Goal: Complete application form

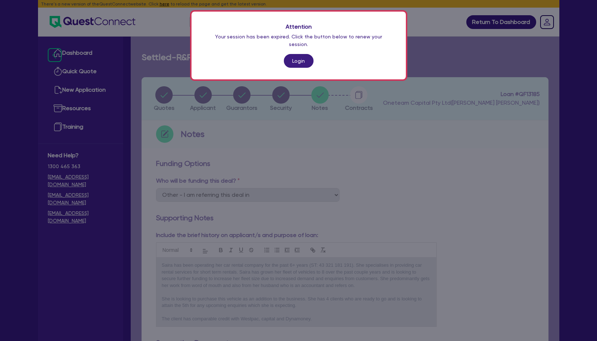
select select "Other"
click at [300, 55] on link "Login" at bounding box center [299, 61] width 30 height 14
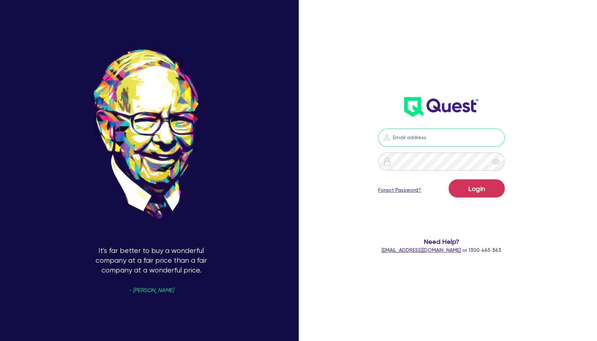
type input "[EMAIL_ADDRESS][PERSON_NAME][DOMAIN_NAME]"
click at [472, 193] on button "Login" at bounding box center [477, 188] width 56 height 18
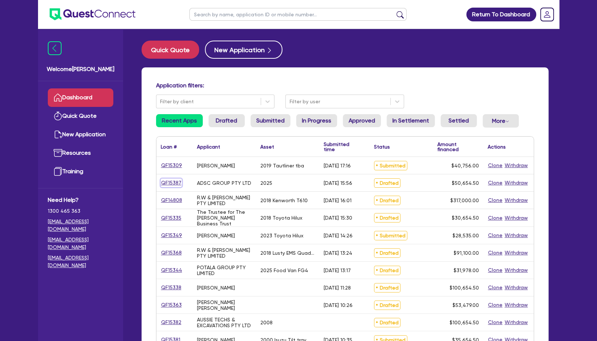
click at [173, 183] on link "QF15387" at bounding box center [171, 183] width 21 height 8
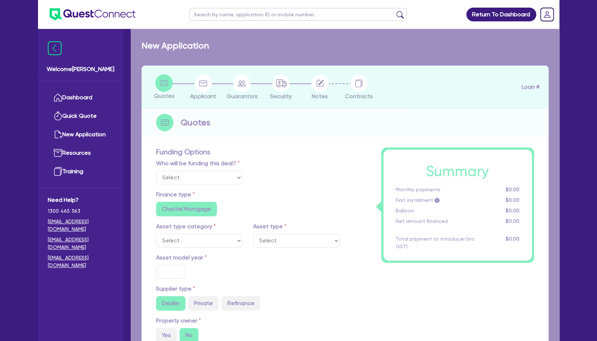
select select "Other"
select select "CARS_AND_LIGHT_TRUCKS"
type input "2025"
type input "50,000"
type input "20"
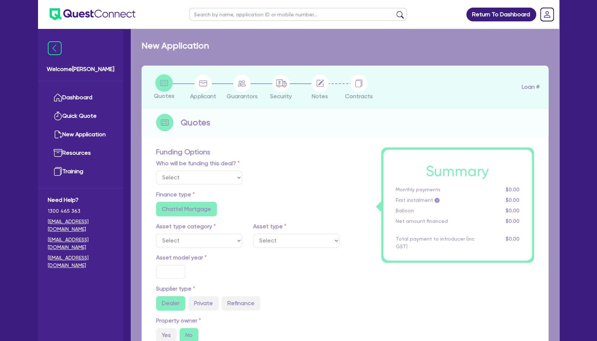
radio input "true"
radio input "false"
select select "PASSENGER_VEHICLES"
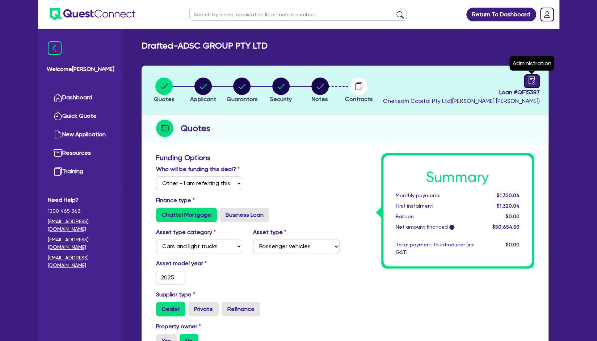
click at [530, 83] on icon "audit" at bounding box center [532, 80] width 8 height 8
select select "DRAFTED_AMENDED"
select select "Other"
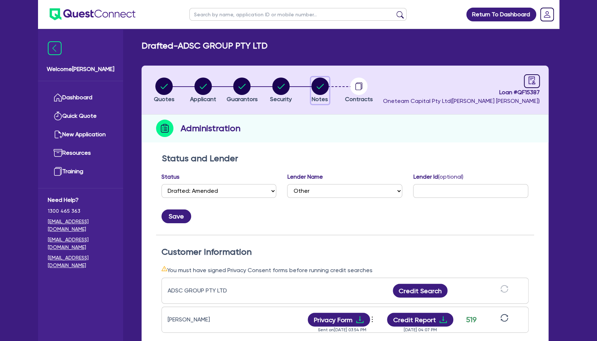
click at [318, 84] on circle "button" at bounding box center [319, 86] width 17 height 17
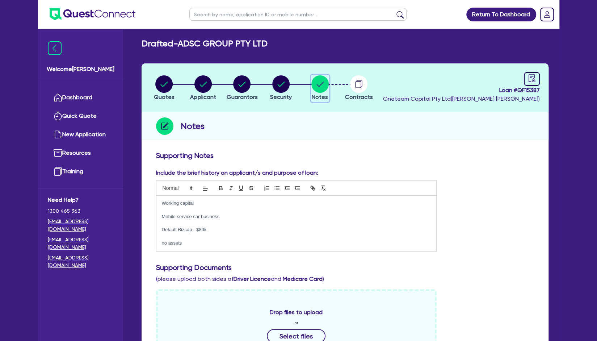
scroll to position [2, 0]
click at [226, 17] on input "text" at bounding box center [297, 14] width 217 height 13
type input "sunset"
click button "submit" at bounding box center [400, 16] width 12 height 10
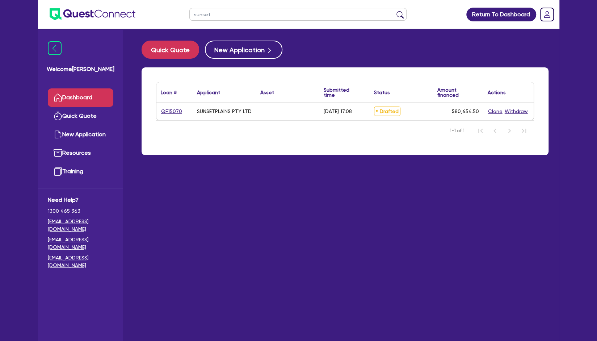
click at [181, 113] on div "QF15070" at bounding box center [174, 111] width 27 height 8
click at [179, 112] on link "QF15070" at bounding box center [172, 111] width 22 height 8
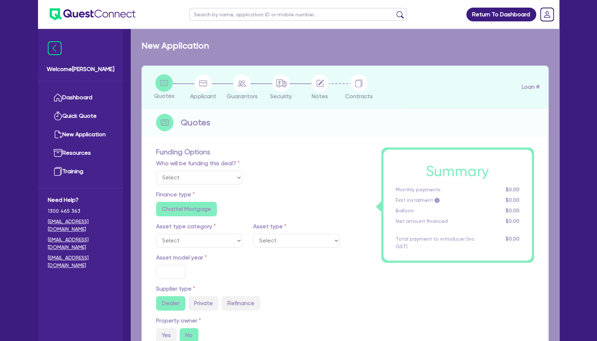
select select "Other"
radio input "false"
type input "80,000"
type input "7"
radio input "true"
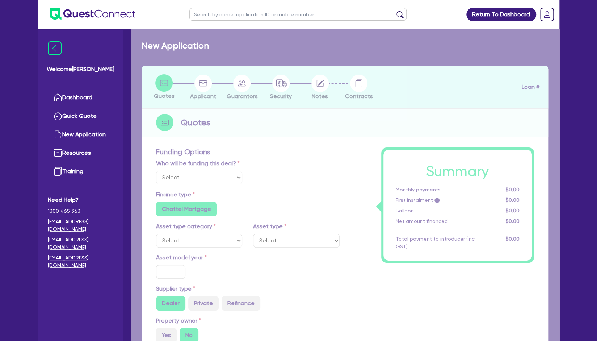
radio input "false"
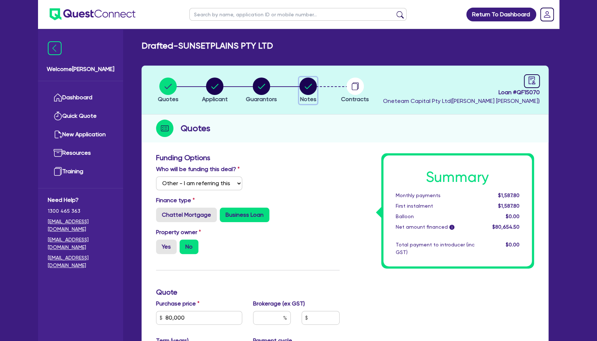
click at [300, 85] on circle "button" at bounding box center [308, 86] width 17 height 17
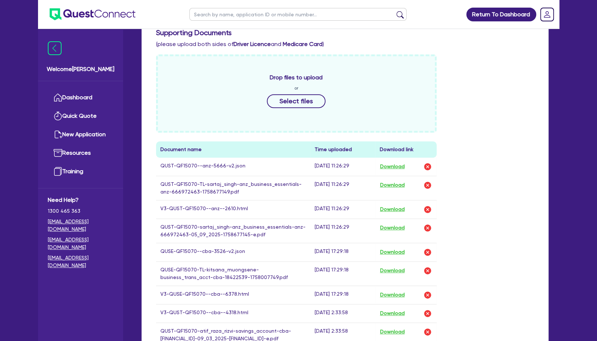
scroll to position [236, 0]
click at [401, 209] on button "Download" at bounding box center [392, 208] width 25 height 9
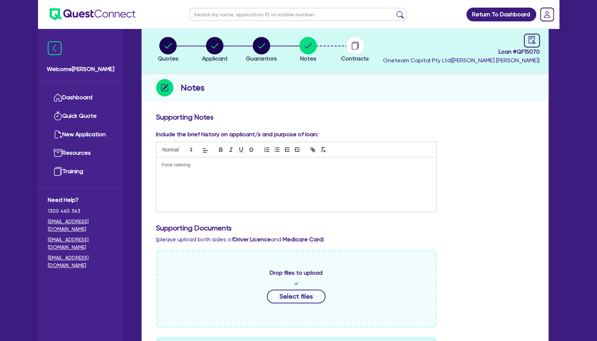
scroll to position [0, 0]
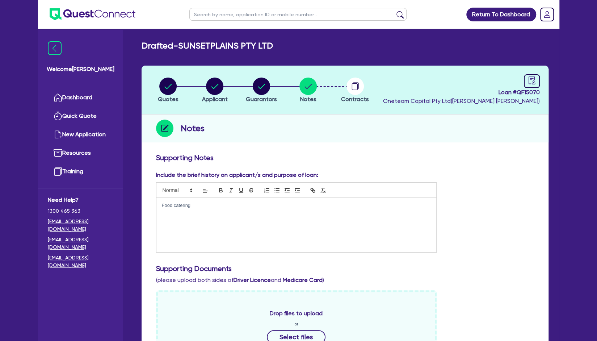
click at [241, 13] on input "text" at bounding box center [297, 14] width 217 height 13
type input "adsc"
click button "submit" at bounding box center [400, 16] width 12 height 10
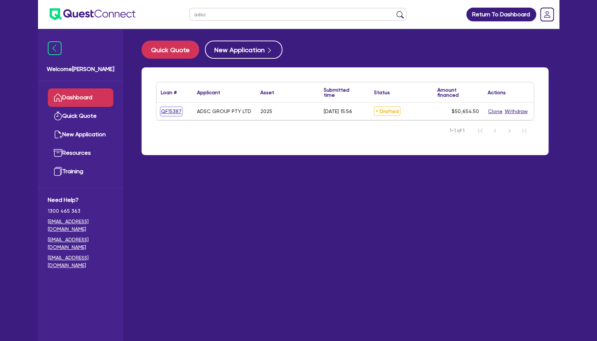
click at [172, 110] on link "QF15387" at bounding box center [171, 111] width 21 height 8
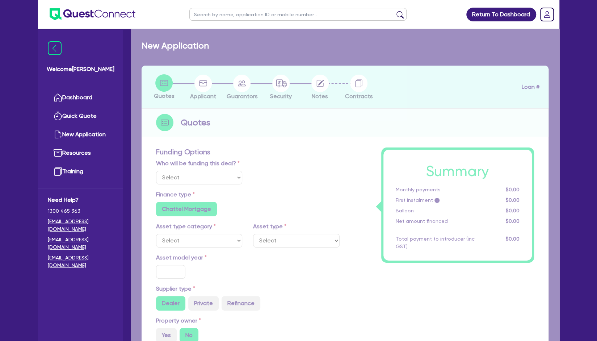
select select "Other"
select select "CARS_AND_LIGHT_TRUCKS"
type input "2025"
type input "50,000"
type input "20"
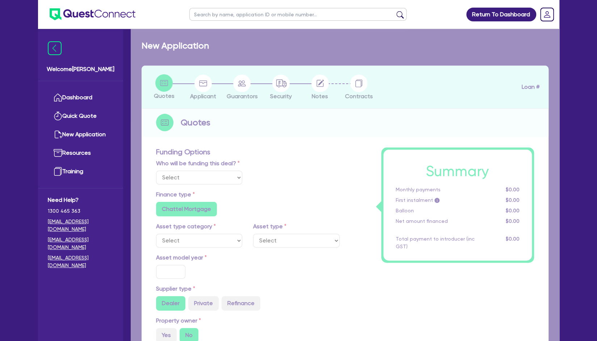
radio input "true"
radio input "false"
select select "PASSENGER_VEHICLES"
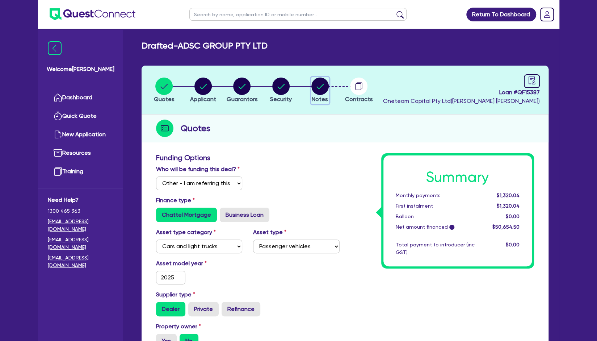
click at [318, 87] on circle "button" at bounding box center [319, 86] width 17 height 17
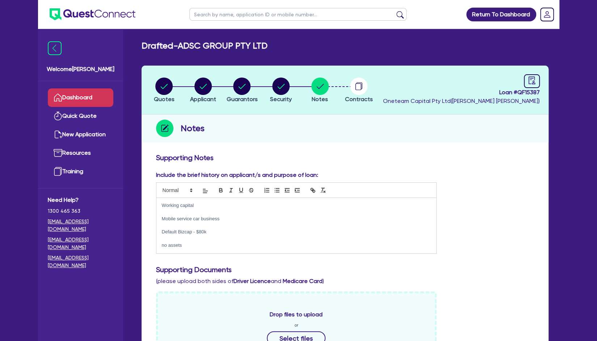
click at [82, 101] on link "Dashboard" at bounding box center [81, 97] width 66 height 18
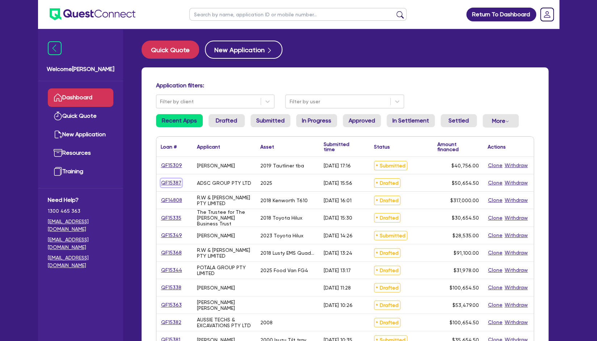
click at [171, 186] on link "QF15387" at bounding box center [171, 183] width 21 height 8
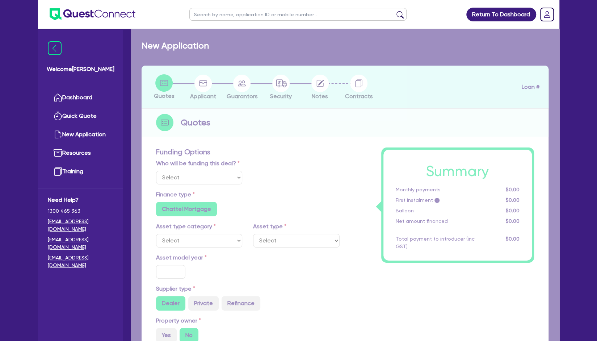
select select "Other"
select select "CARS_AND_LIGHT_TRUCKS"
type input "2025"
type input "50,000"
type input "20"
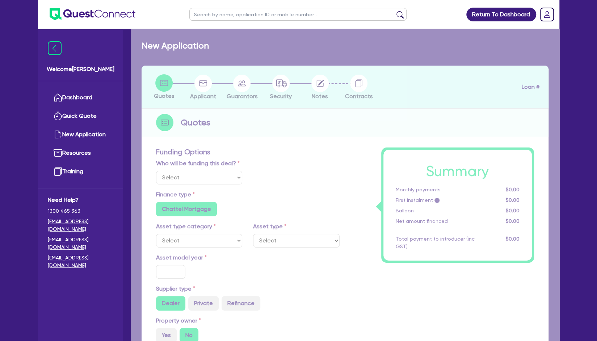
radio input "true"
radio input "false"
select select "PASSENGER_VEHICLES"
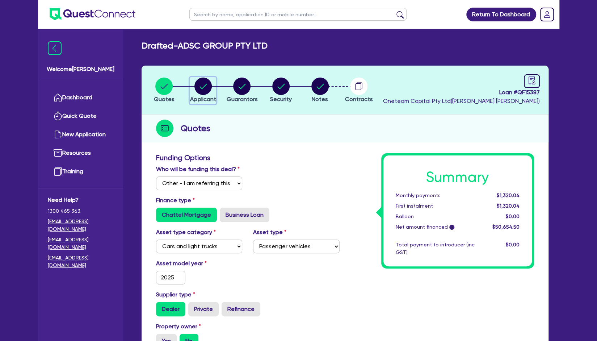
click at [199, 84] on circle "button" at bounding box center [202, 86] width 17 height 17
select select "COMPANY"
select select "INFORMATION_TELECOMMUNICATION"
select select "MOTION_PICTURE"
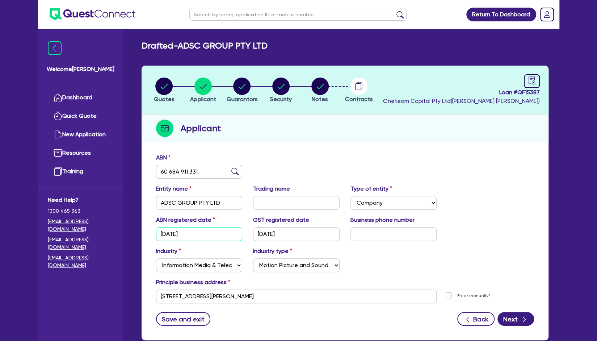
drag, startPoint x: 198, startPoint y: 235, endPoint x: 148, endPoint y: 230, distance: 50.2
click at [148, 230] on div "ABN 60 684 911 331 Entity name ADSC GROUP PTY LTD Trading name Type of entity S…" at bounding box center [345, 245] width 407 height 190
click at [218, 247] on div "Industry Select Accomodation & Food Services Administrative & Support Services …" at bounding box center [199, 259] width 97 height 25
click at [320, 100] on span "Notes" at bounding box center [320, 99] width 16 height 7
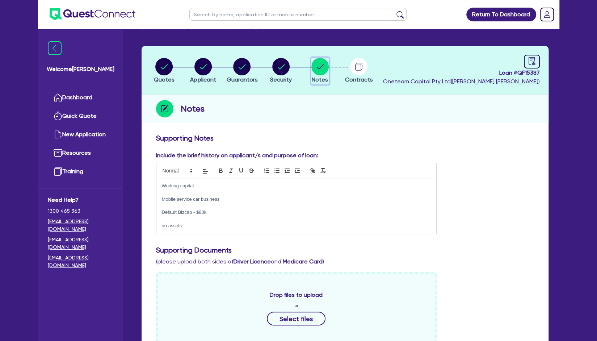
scroll to position [21, 0]
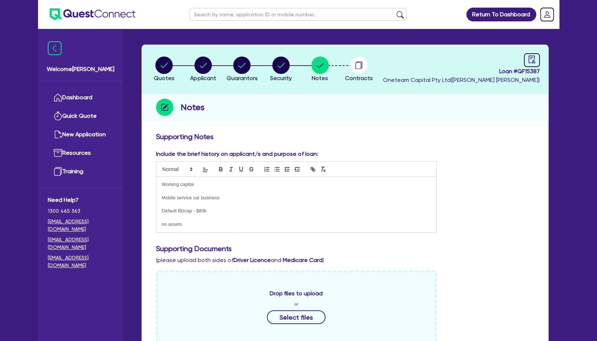
click at [166, 39] on div "Drafted - ADSC GROUP PTY LTD Quotes Applicant [GEOGRAPHIC_DATA] Security Notes …" at bounding box center [345, 282] width 429 height 525
